Goal: Information Seeking & Learning: Understand process/instructions

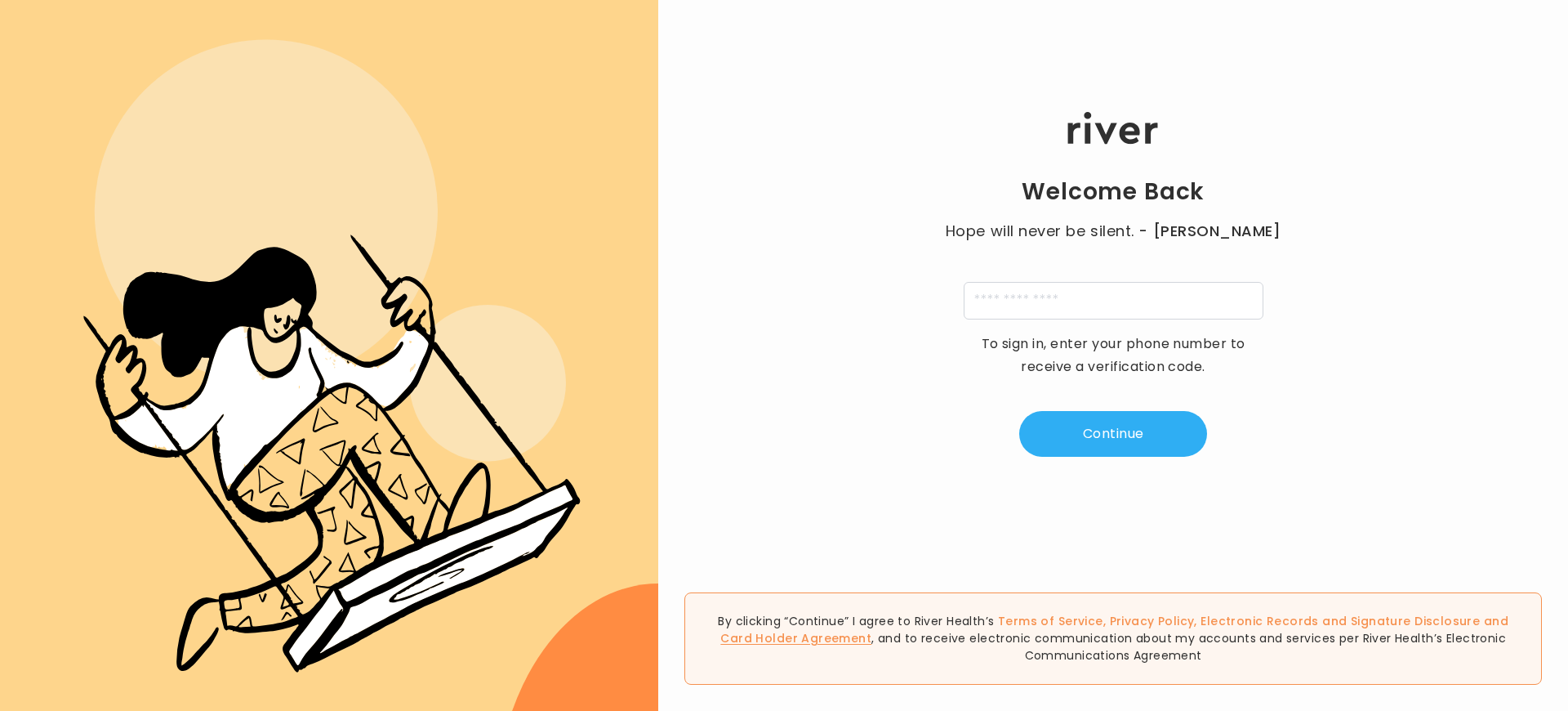
click at [871, 630] on link "Card Holder Agreement" at bounding box center [796, 638] width 151 height 16
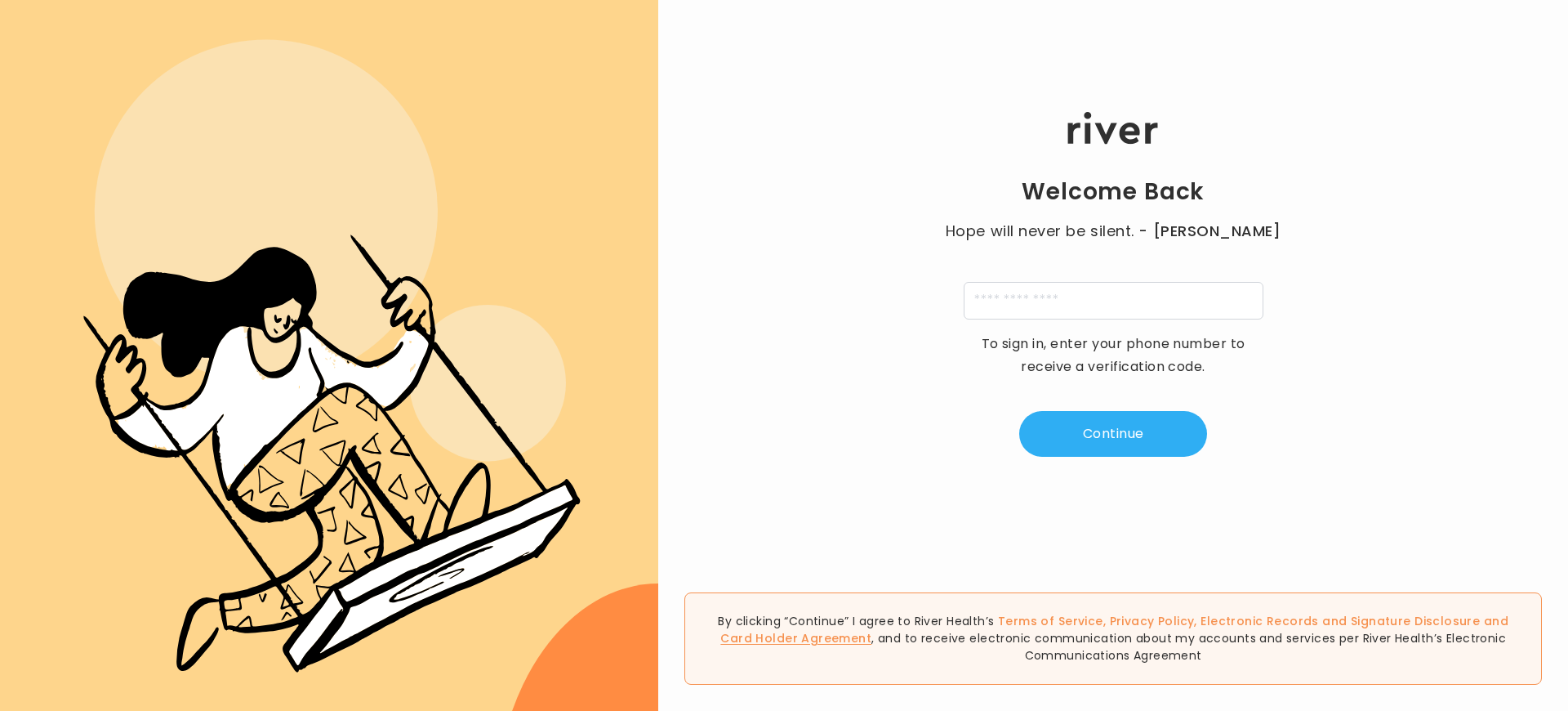
click at [871, 630] on link "Card Holder Agreement" at bounding box center [796, 638] width 151 height 16
